Goal: Obtain resource: Obtain resource

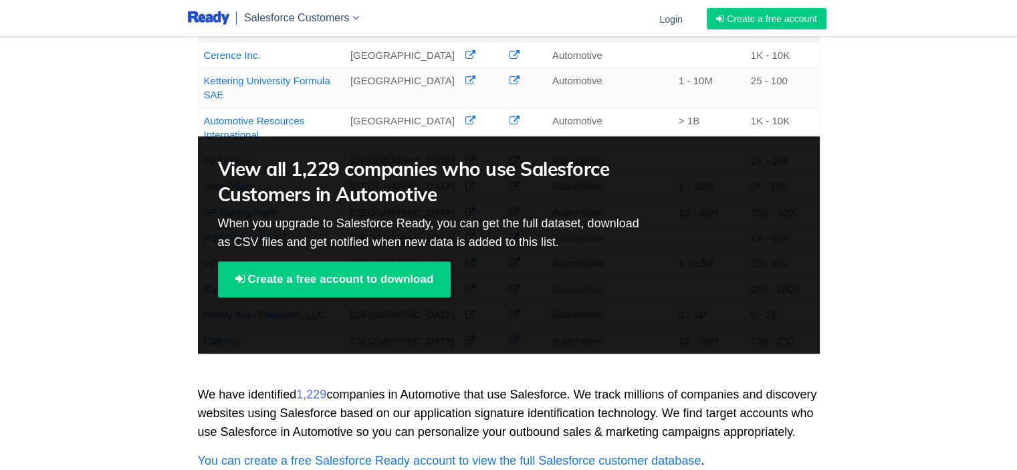
scroll to position [535, 0]
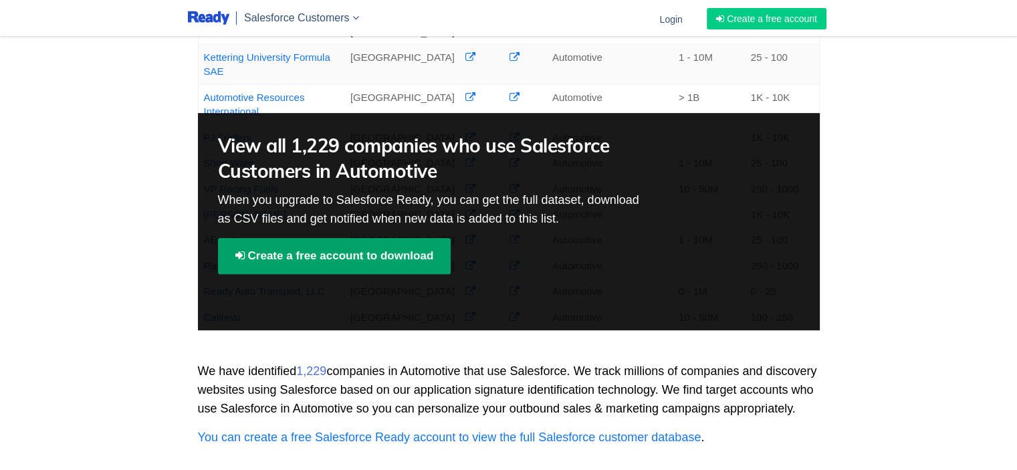
click at [329, 274] on link "Create a free account to download" at bounding box center [334, 256] width 233 height 36
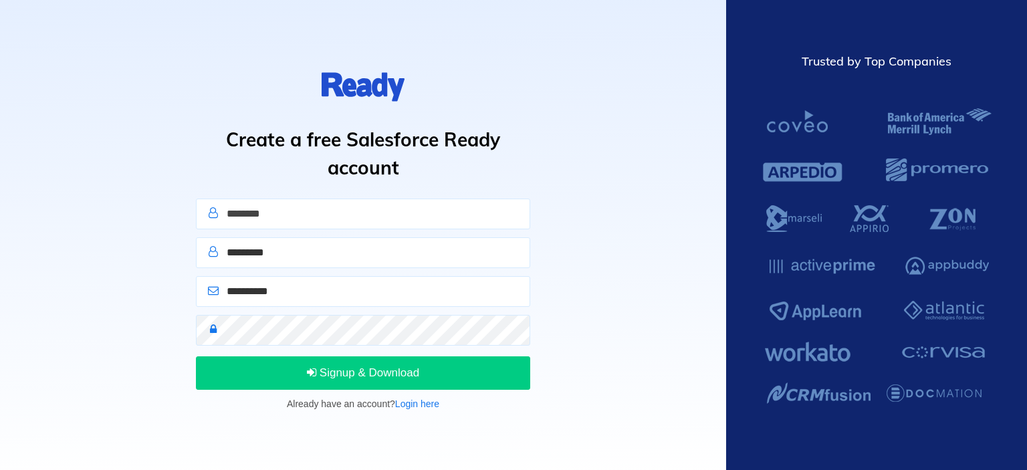
type input "*******"
type input "*"
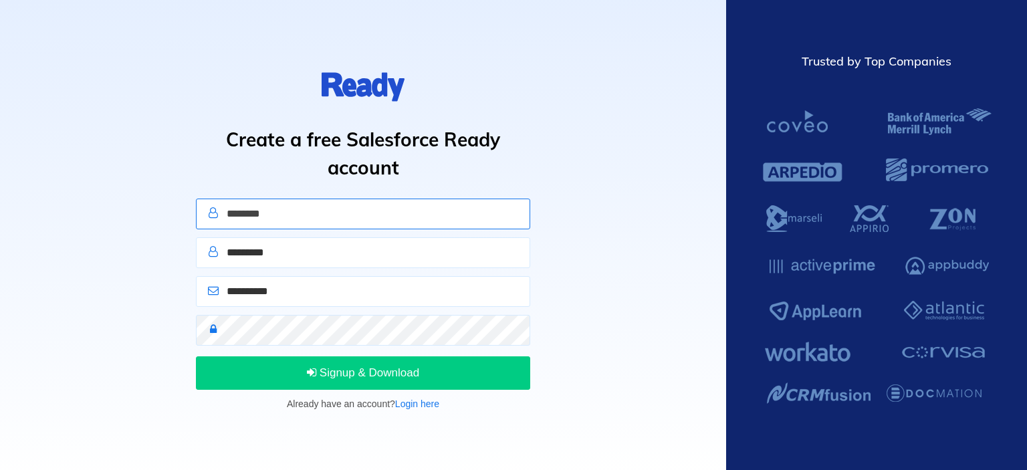
click at [279, 216] on input "*******" at bounding box center [363, 214] width 334 height 31
type input "*"
type input "*******"
click at [285, 261] on input "text" at bounding box center [363, 252] width 334 height 31
type input "******"
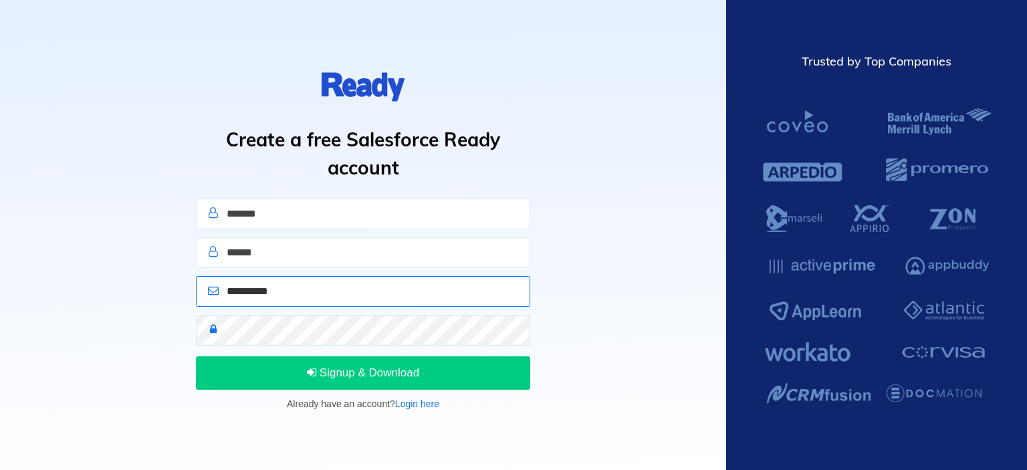
click at [270, 293] on input "email" at bounding box center [363, 291] width 334 height 31
type input "**********"
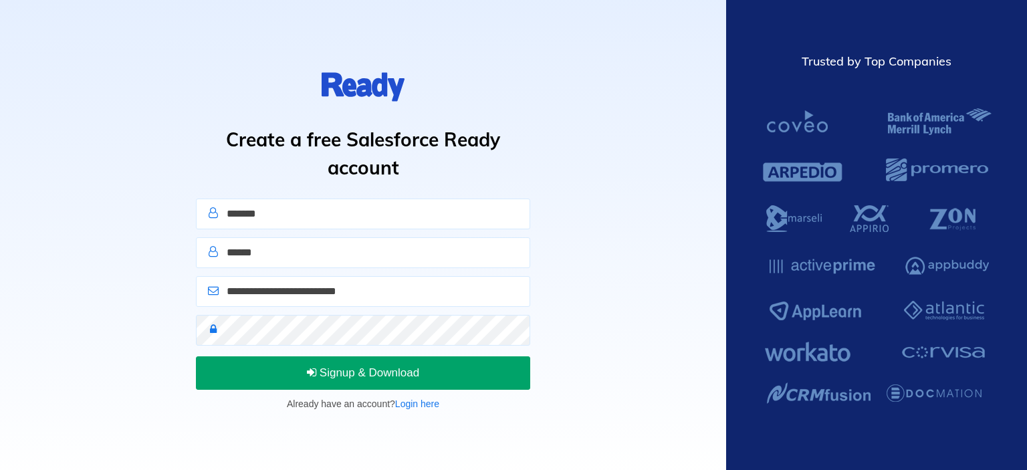
click at [364, 374] on span "Signup & Download" at bounding box center [363, 372] width 112 height 13
click at [326, 378] on button "Sign In" at bounding box center [363, 372] width 334 height 33
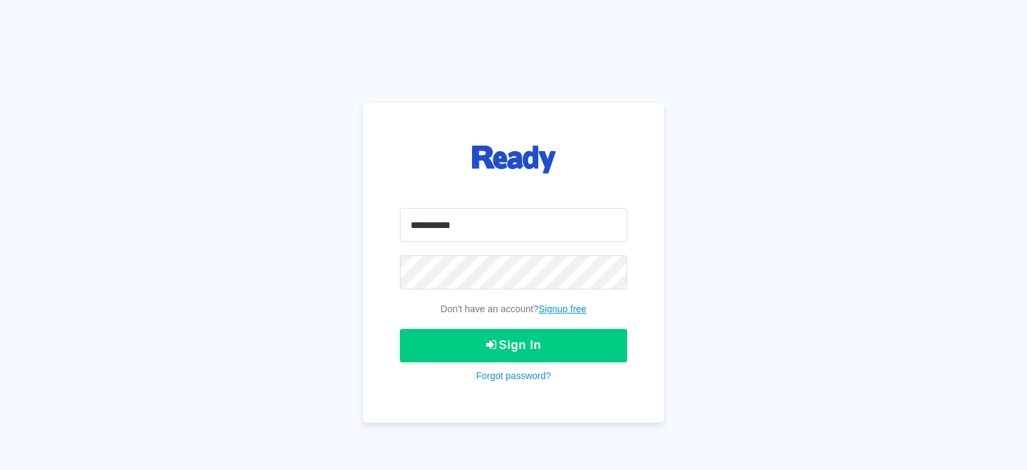
type input "**********"
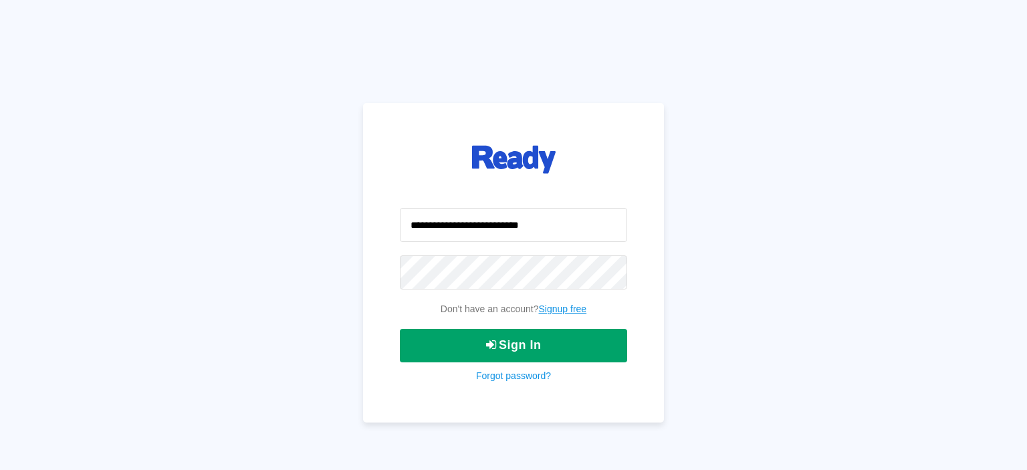
click at [503, 341] on button "Sign In" at bounding box center [513, 345] width 227 height 33
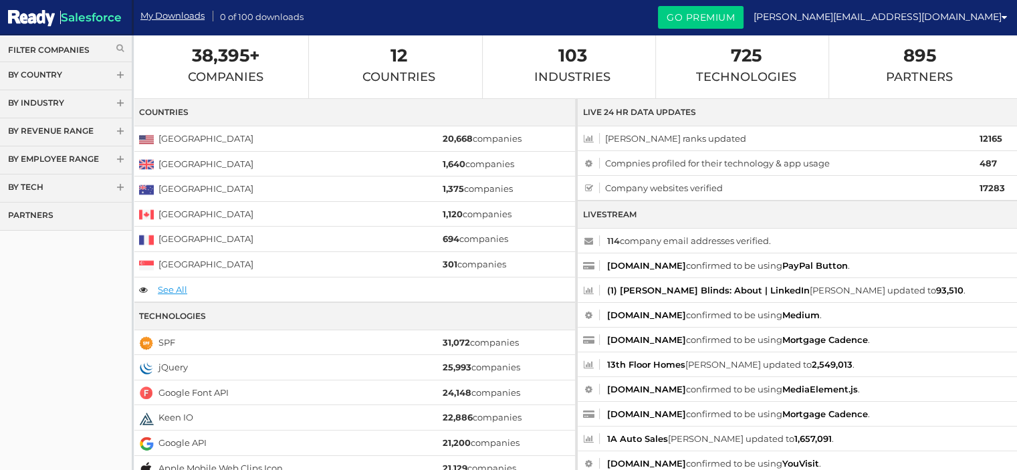
drag, startPoint x: 59, startPoint y: 47, endPoint x: 66, endPoint y: 48, distance: 6.7
click at [61, 47] on link "Filter Companies" at bounding box center [66, 49] width 116 height 11
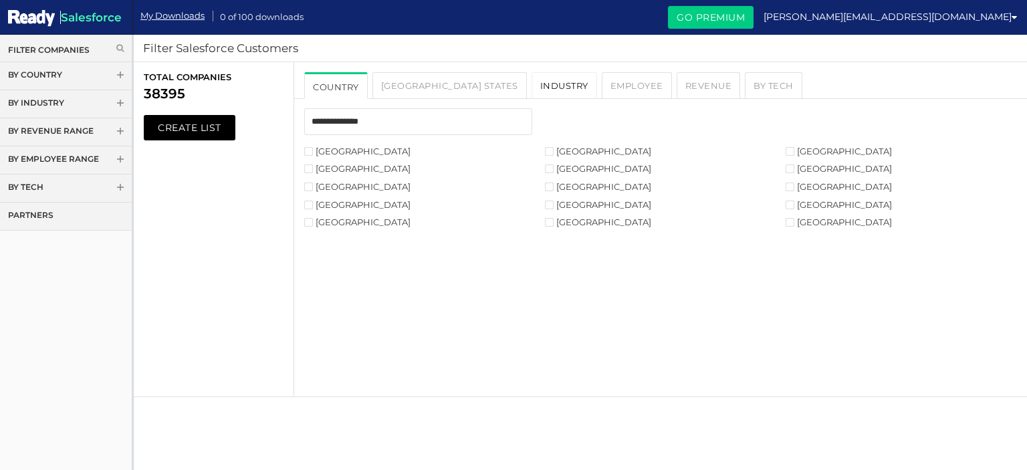
click at [532, 81] on link "Industry" at bounding box center [565, 85] width 66 height 27
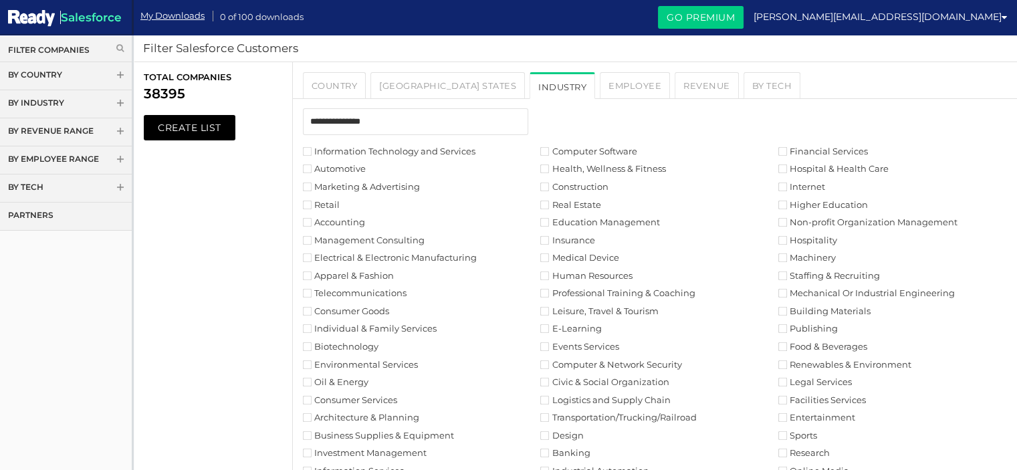
click at [319, 165] on label "Automotive" at bounding box center [334, 168] width 63 height 9
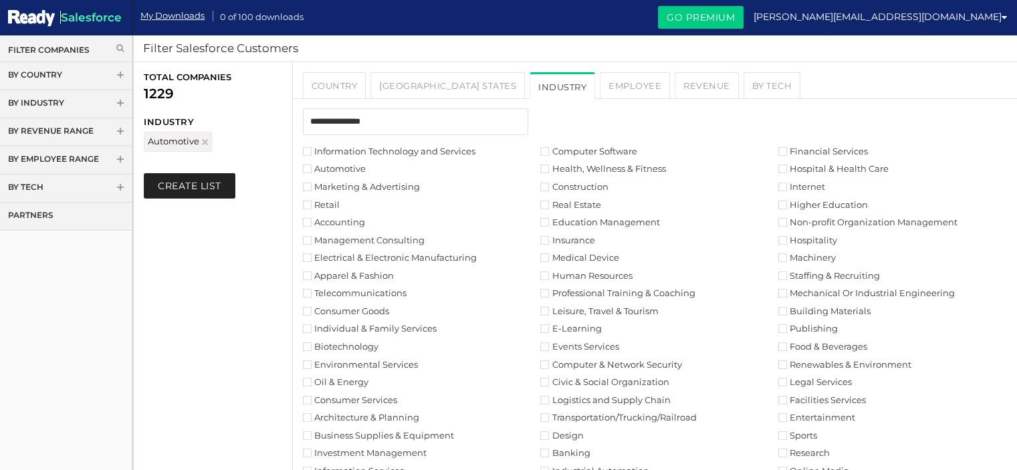
click at [213, 181] on button "Create List" at bounding box center [190, 185] width 92 height 25
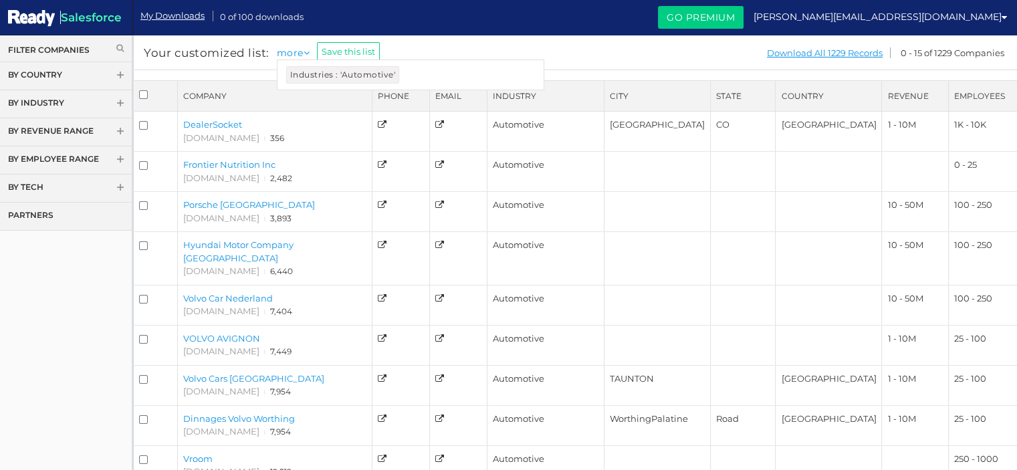
click at [303, 51] on li "more Industries : 'Automotive'" at bounding box center [296, 52] width 39 height 15
click at [304, 51] on icon at bounding box center [307, 52] width 7 height 9
click at [307, 49] on icon at bounding box center [307, 52] width 7 height 9
click at [78, 49] on link "Filter Companies" at bounding box center [66, 49] width 116 height 11
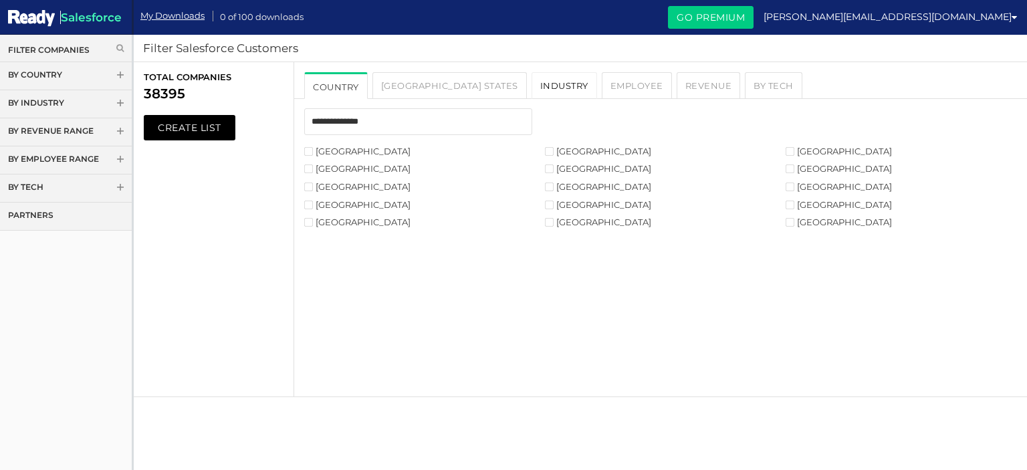
click at [532, 88] on link "Industry" at bounding box center [565, 85] width 66 height 27
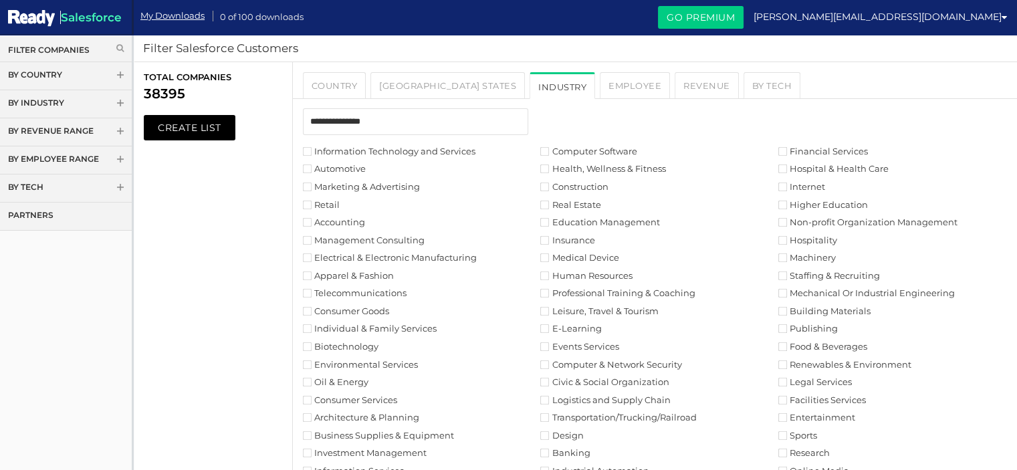
click at [315, 168] on label "Automotive" at bounding box center [334, 168] width 63 height 9
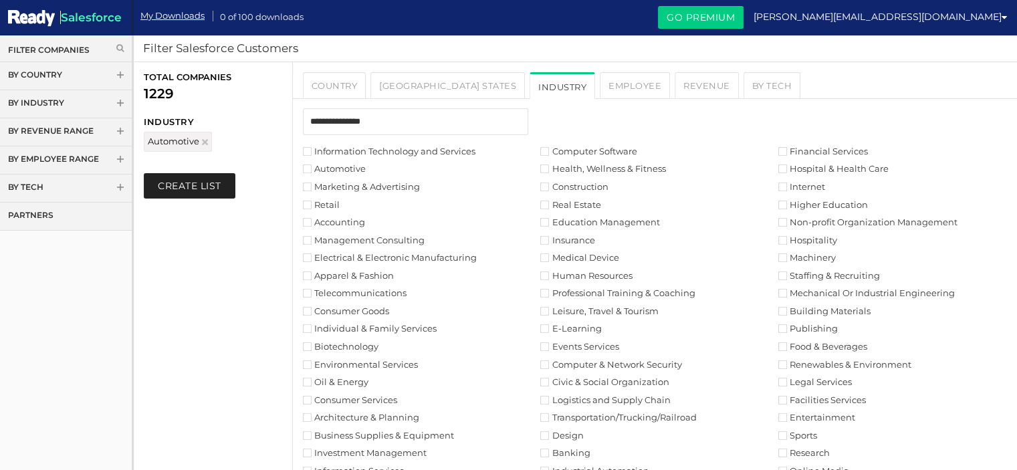
click at [206, 183] on button "Create List" at bounding box center [190, 185] width 92 height 25
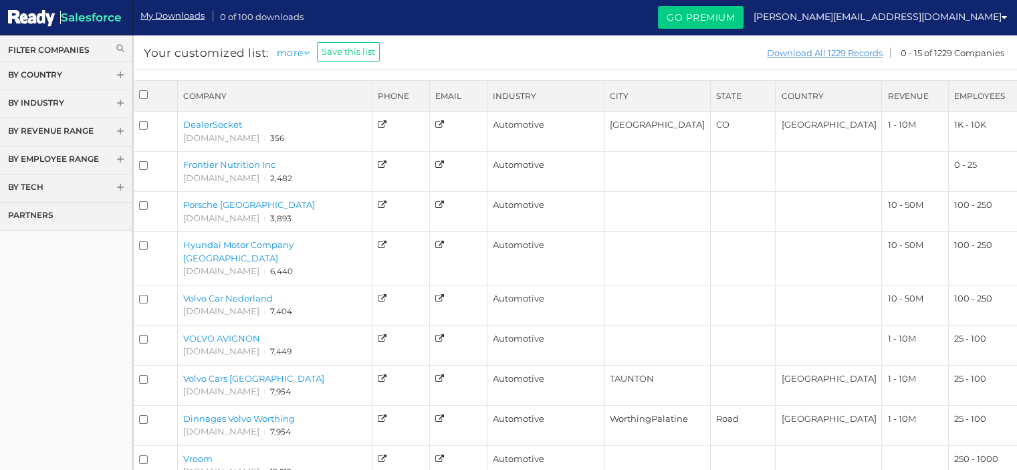
click at [837, 55] on link "Download All 1229 Records" at bounding box center [824, 53] width 117 height 17
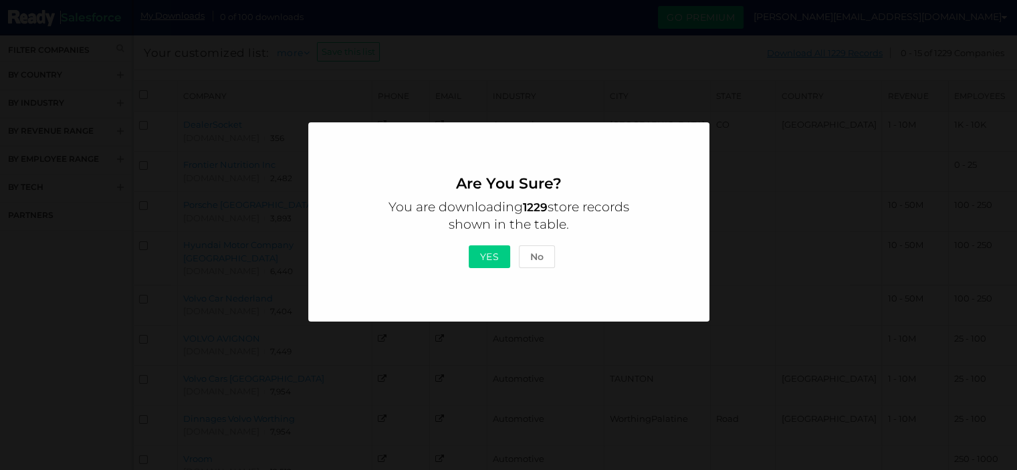
click at [487, 259] on button "Yes" at bounding box center [490, 256] width 42 height 23
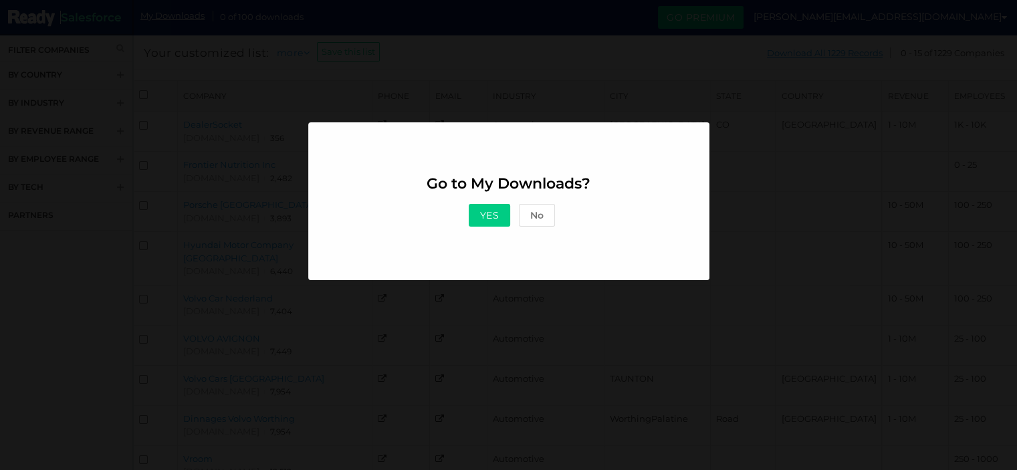
click at [486, 218] on button "Yes" at bounding box center [490, 215] width 42 height 23
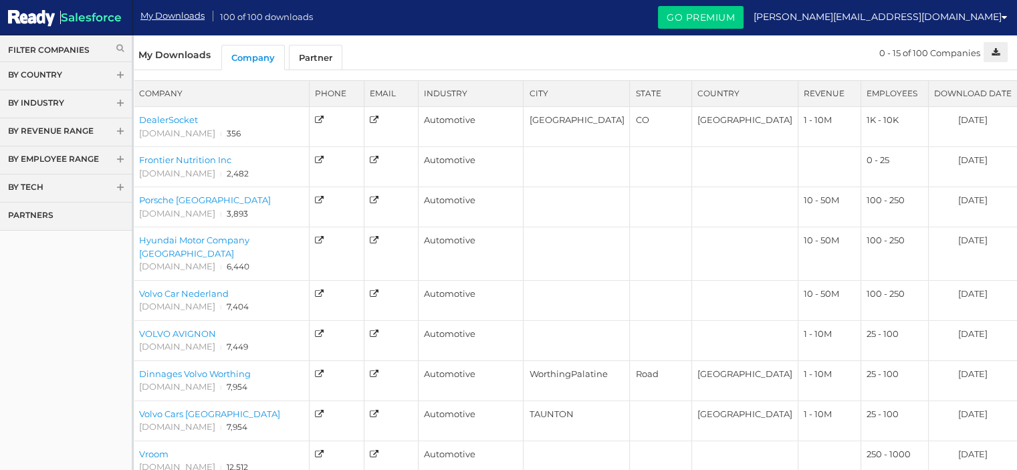
click at [68, 60] on div "Filter Companies" at bounding box center [66, 48] width 132 height 28
click at [72, 51] on link "Filter Companies" at bounding box center [66, 49] width 116 height 11
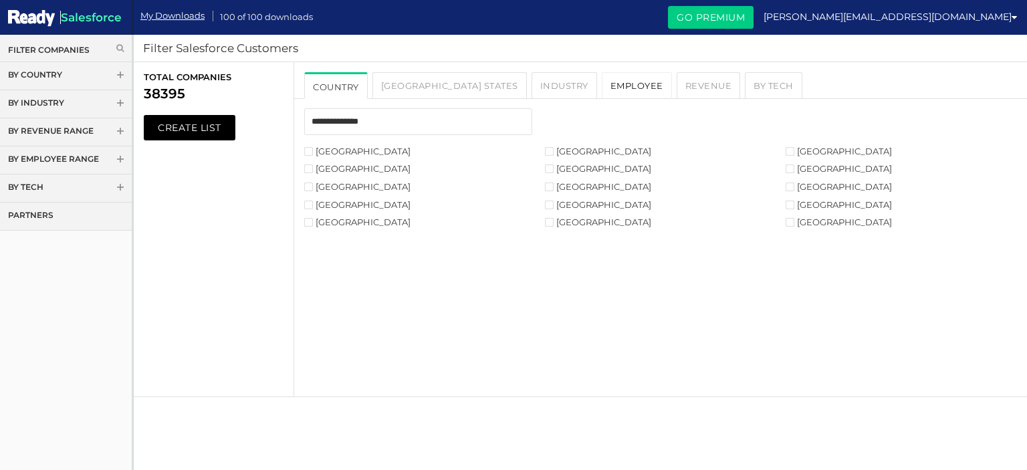
click at [602, 90] on link "Employee" at bounding box center [637, 85] width 70 height 27
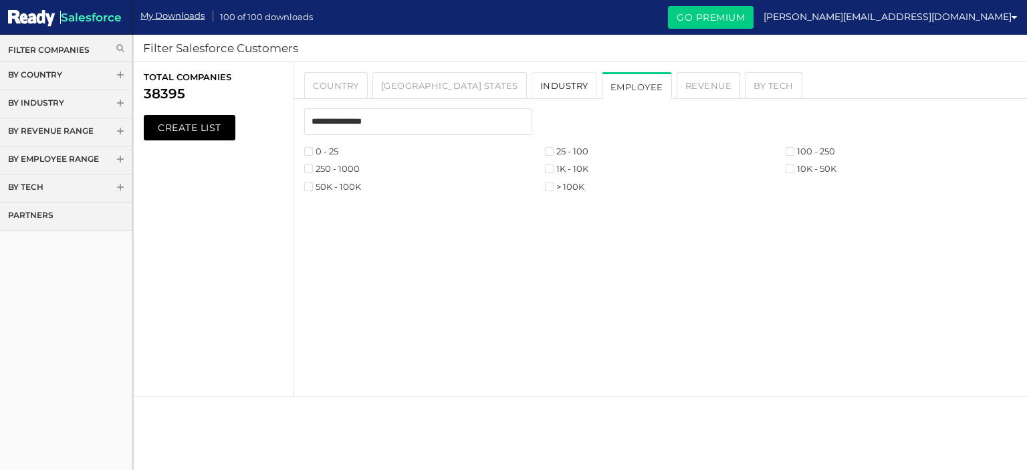
click at [532, 90] on link "Industry" at bounding box center [565, 85] width 66 height 27
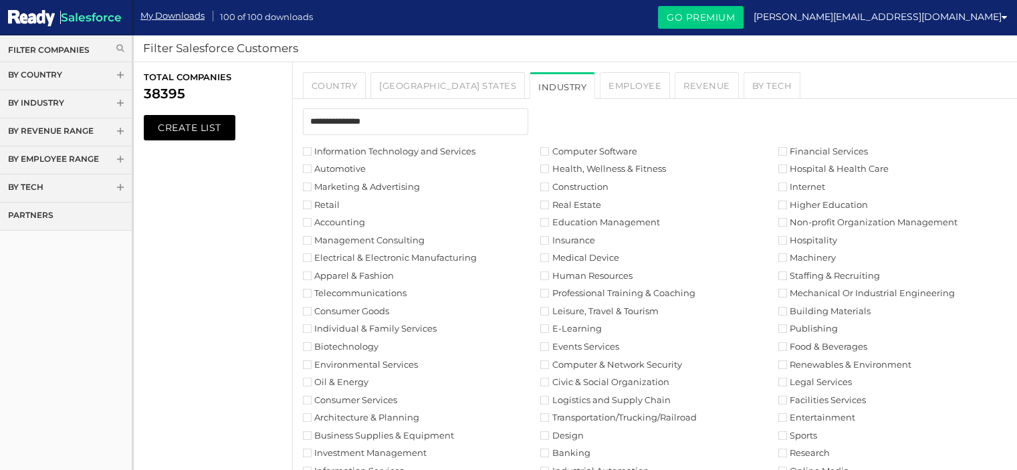
click at [313, 169] on label "Automotive" at bounding box center [334, 168] width 63 height 9
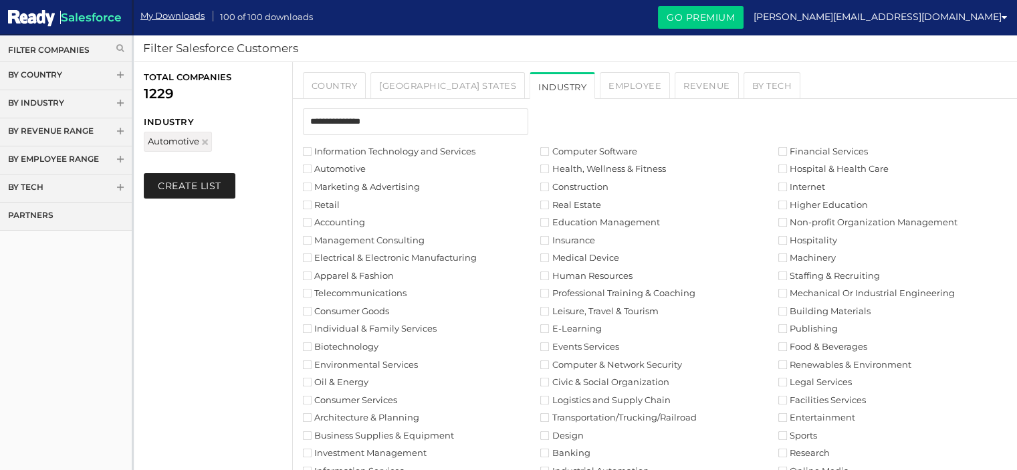
click at [209, 185] on button "Create List" at bounding box center [190, 185] width 92 height 25
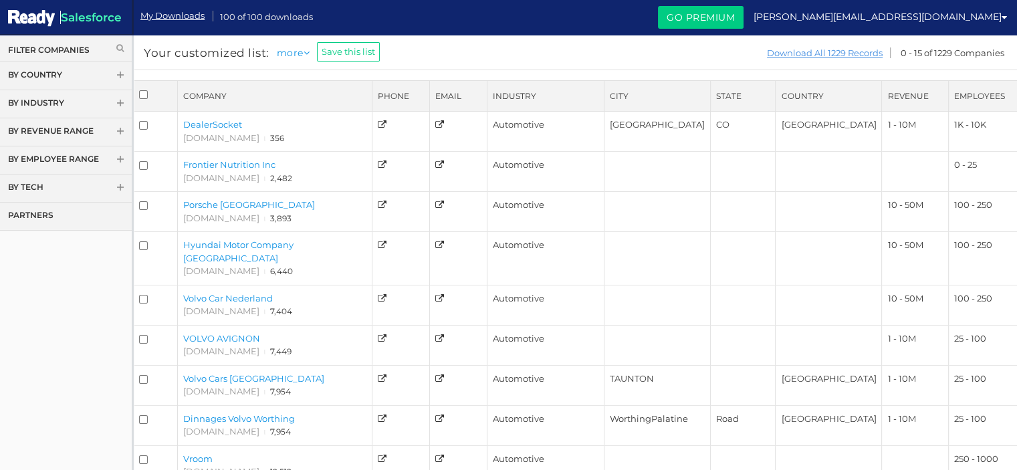
click at [859, 56] on link "Download All 1229 Records" at bounding box center [824, 53] width 117 height 17
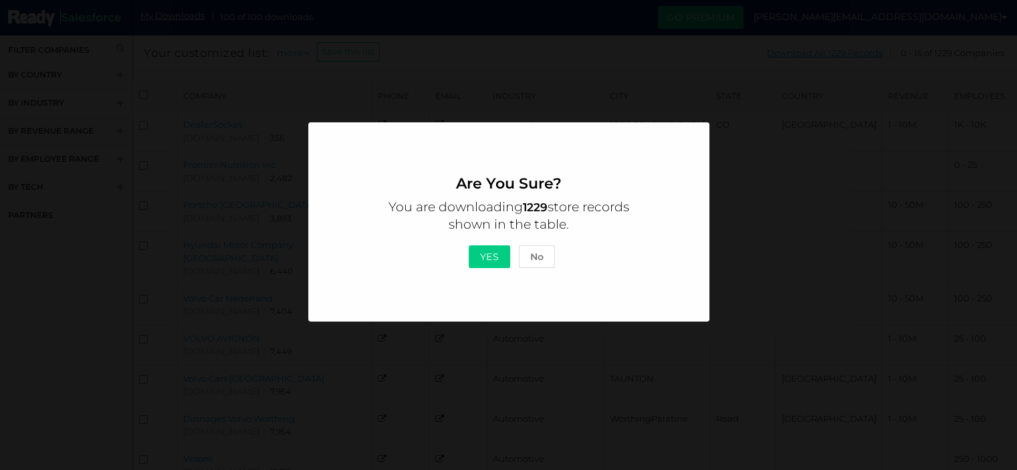
click at [483, 256] on button "Yes" at bounding box center [490, 256] width 42 height 23
click at [530, 251] on button "No" at bounding box center [537, 256] width 36 height 23
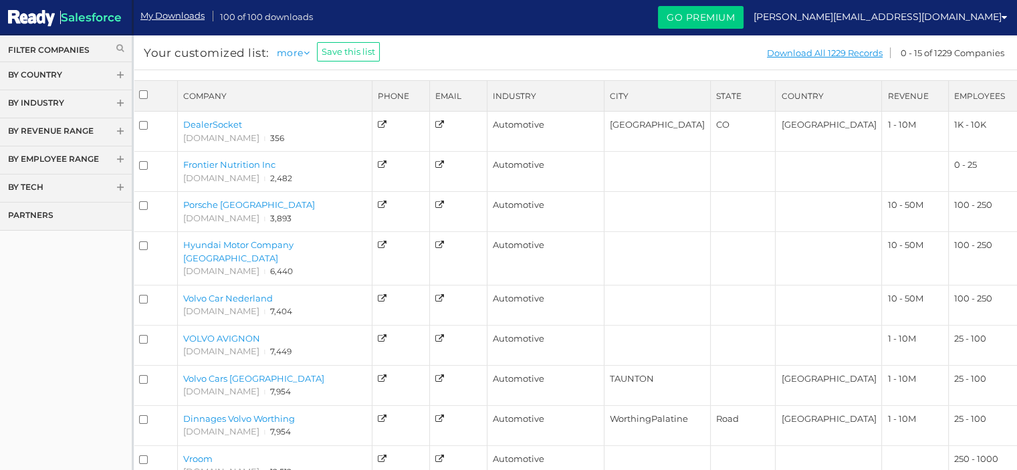
click at [72, 52] on link "Filter Companies" at bounding box center [66, 49] width 116 height 11
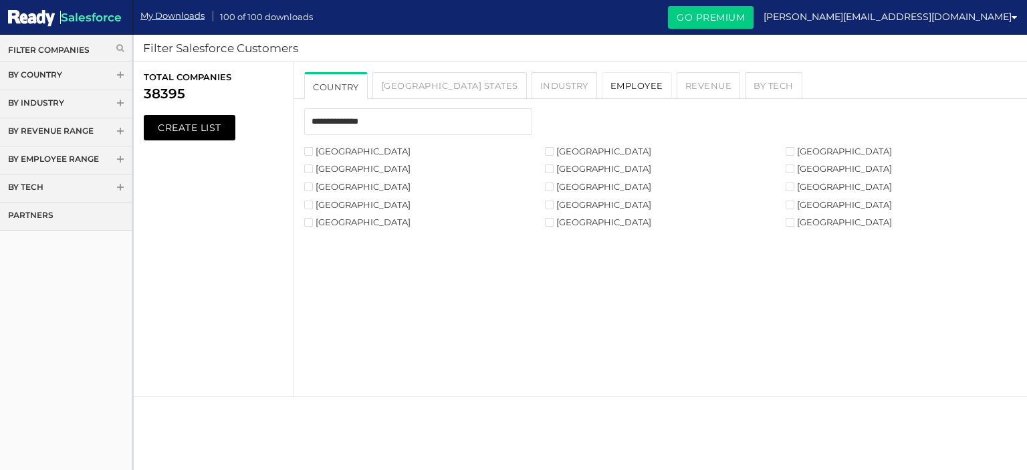
click at [602, 90] on link "Employee" at bounding box center [637, 85] width 70 height 27
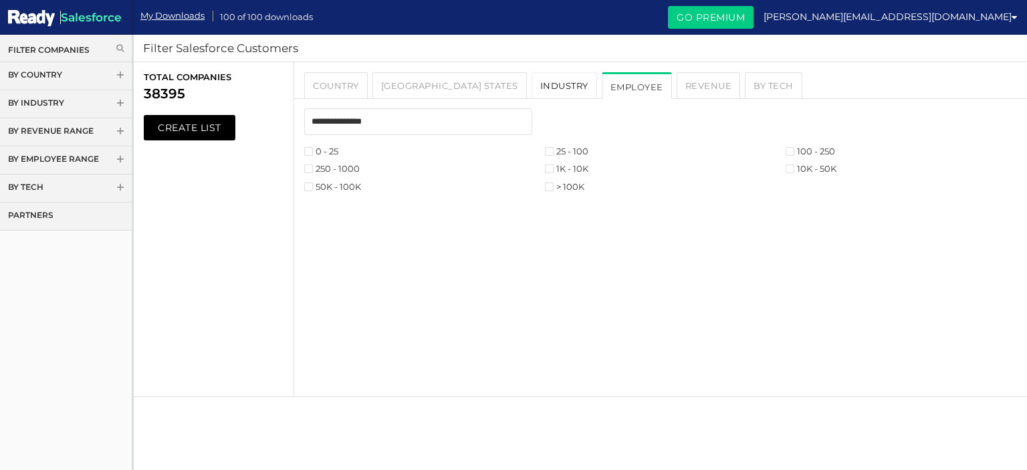
click at [532, 94] on link "Industry" at bounding box center [565, 85] width 66 height 27
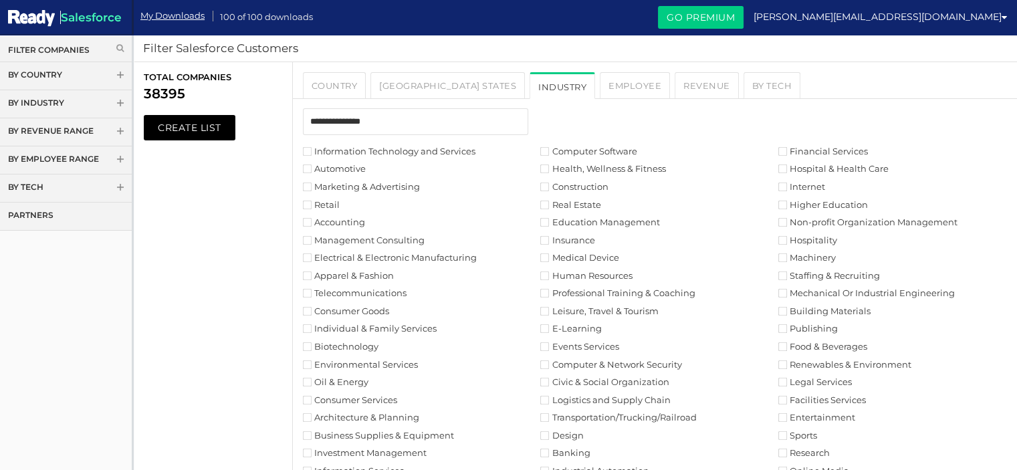
click at [314, 168] on label "Automotive" at bounding box center [334, 168] width 63 height 9
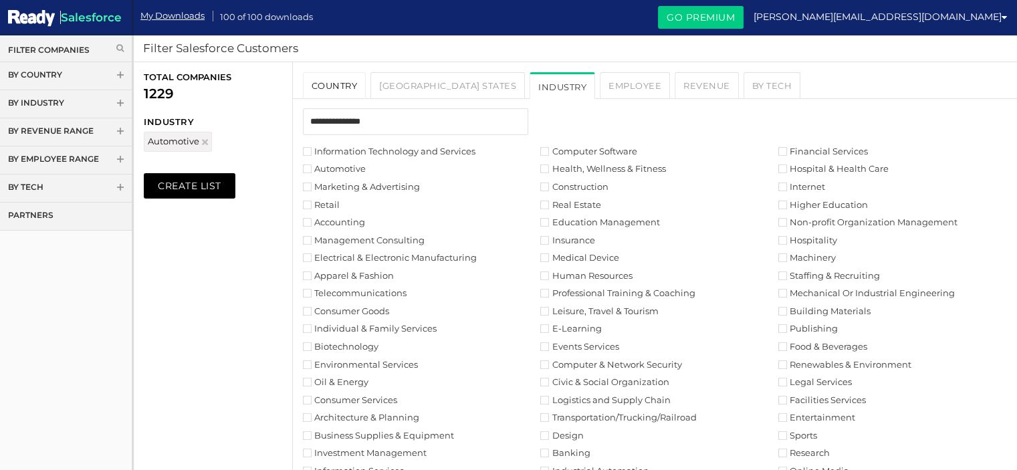
click at [336, 85] on link "Country" at bounding box center [335, 85] width 64 height 27
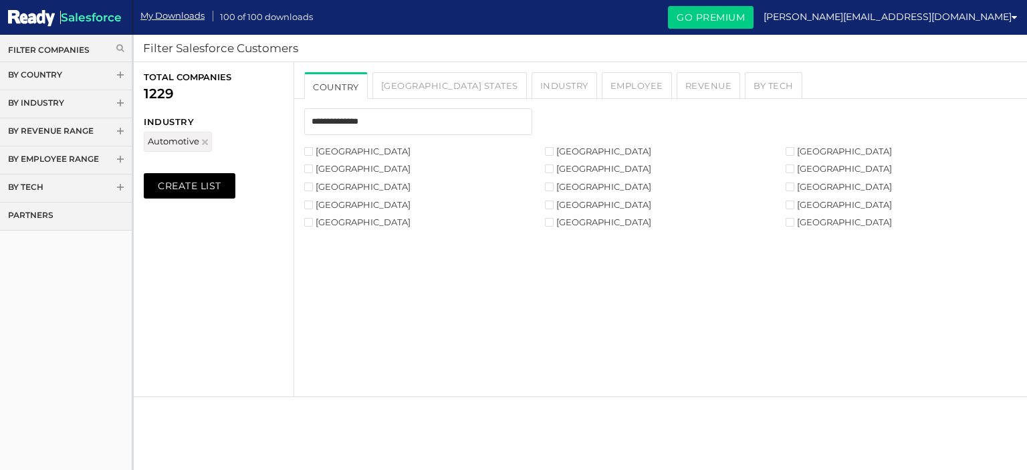
click at [814, 227] on li "India" at bounding box center [906, 222] width 241 height 13
click at [814, 223] on label "India" at bounding box center [839, 222] width 106 height 9
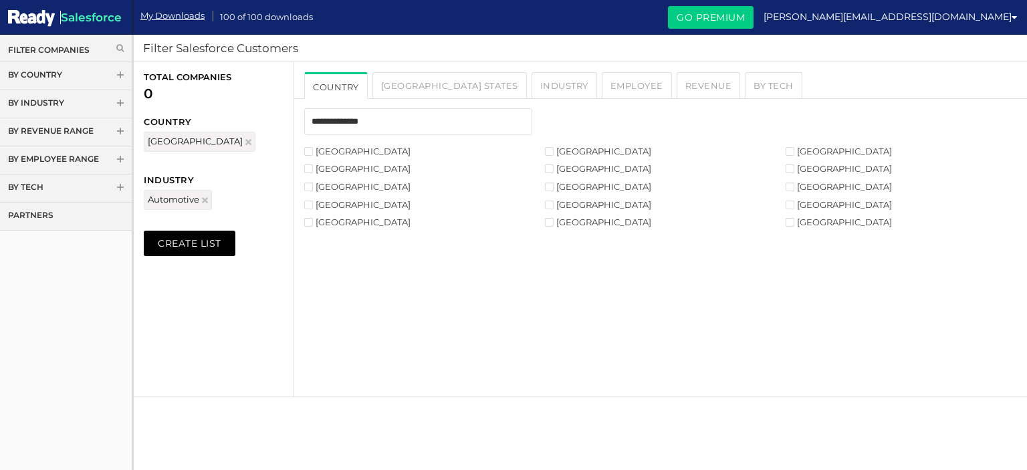
click at [308, 146] on li "[GEOGRAPHIC_DATA]" at bounding box center [424, 151] width 241 height 13
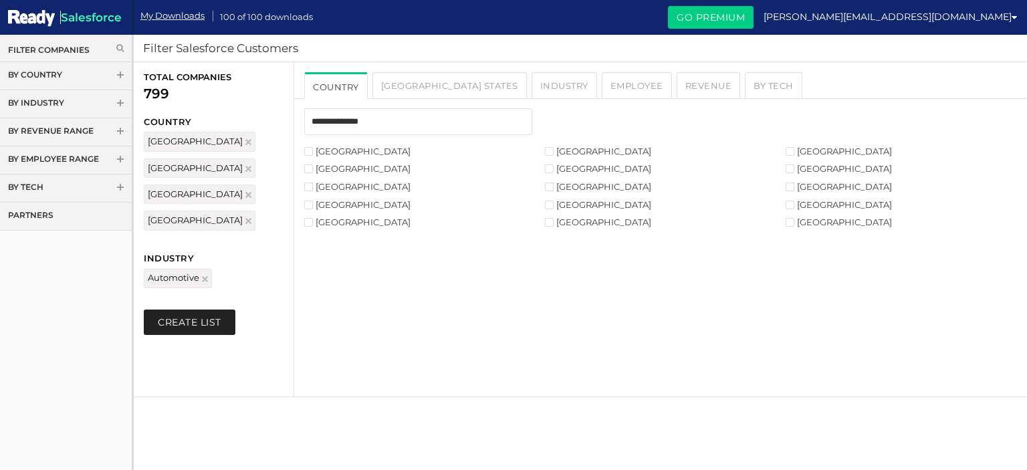
click at [217, 310] on button "Create List" at bounding box center [190, 322] width 92 height 25
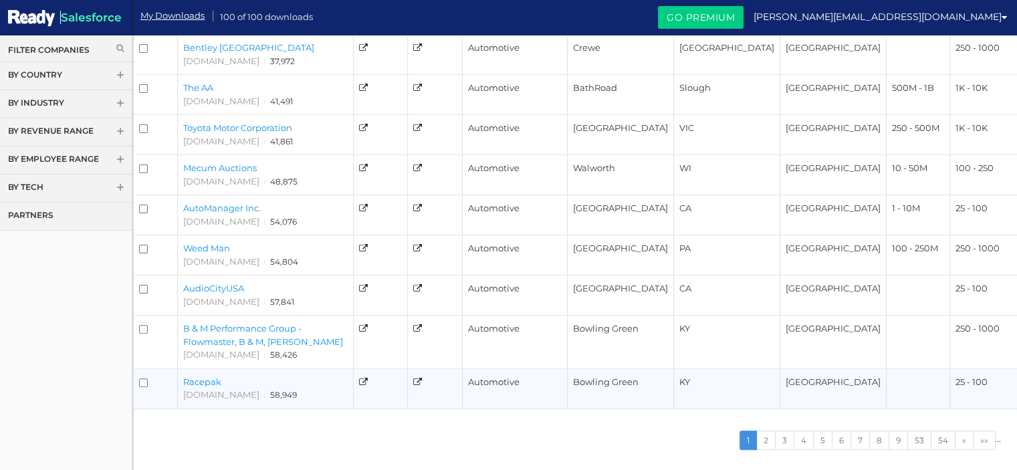
scroll to position [340, 0]
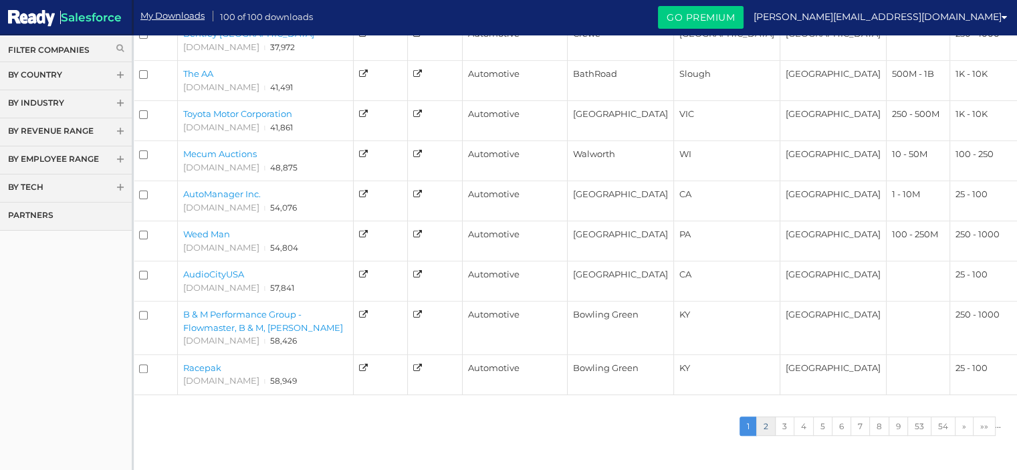
click at [773, 419] on link "2" at bounding box center [765, 426] width 19 height 19
